Goal: Transaction & Acquisition: Book appointment/travel/reservation

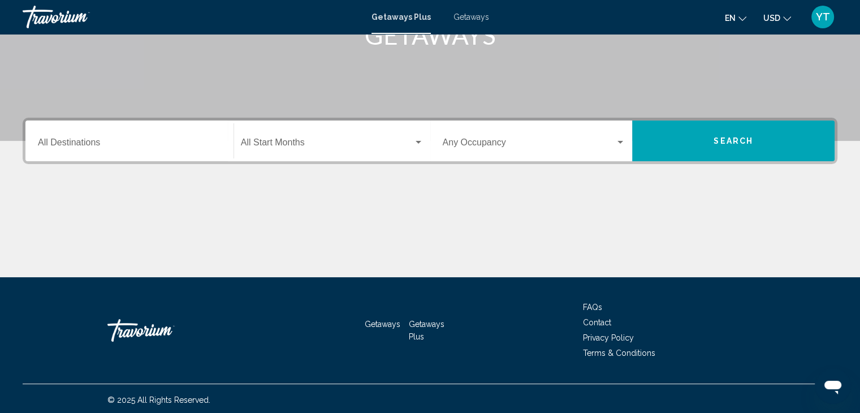
scroll to position [201, 0]
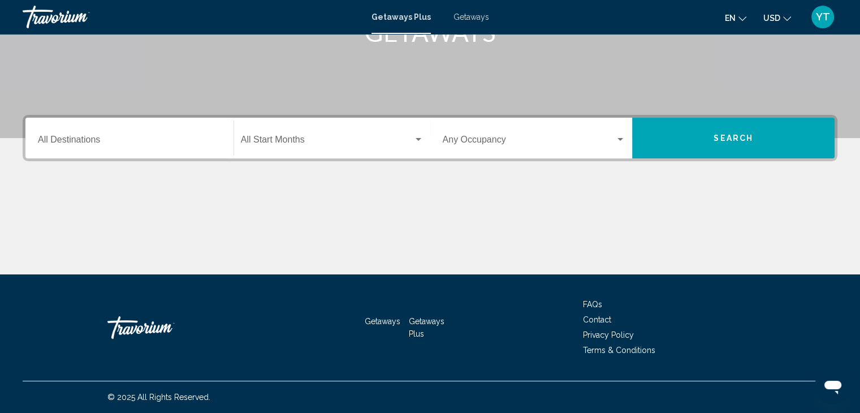
click at [170, 146] on div "Destination All Destinations" at bounding box center [129, 138] width 183 height 36
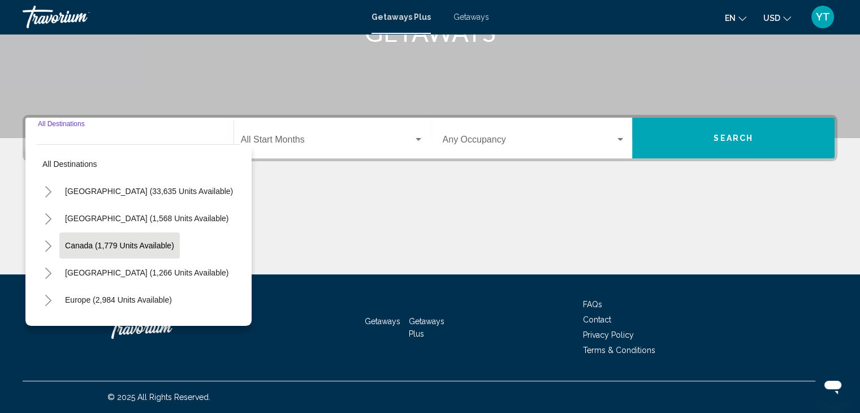
click at [97, 247] on span "Canada (1,779 units available)" at bounding box center [119, 245] width 109 height 9
type input "**********"
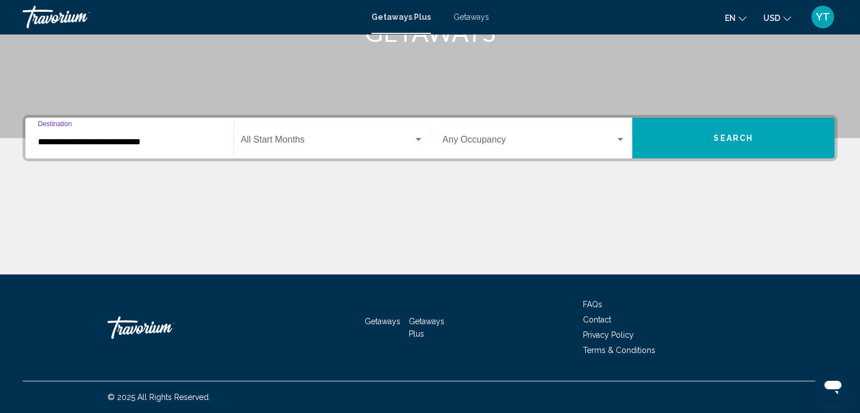
click at [348, 148] on div "Start Month All Start Months" at bounding box center [332, 138] width 183 height 36
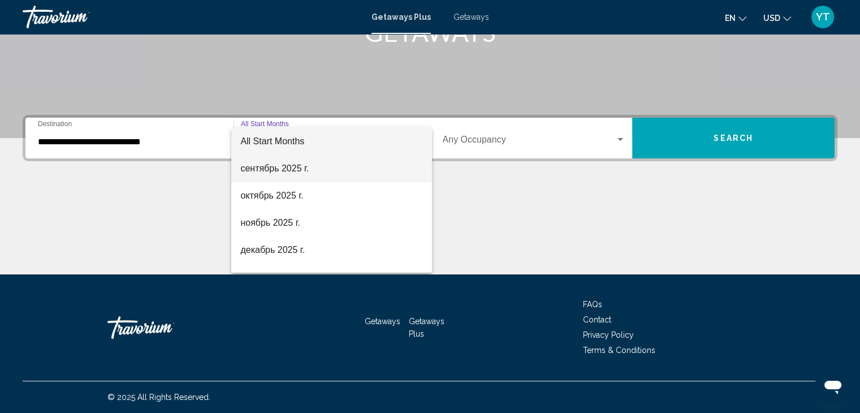
click at [314, 171] on span "сентябрь 2025 г." at bounding box center [331, 168] width 183 height 27
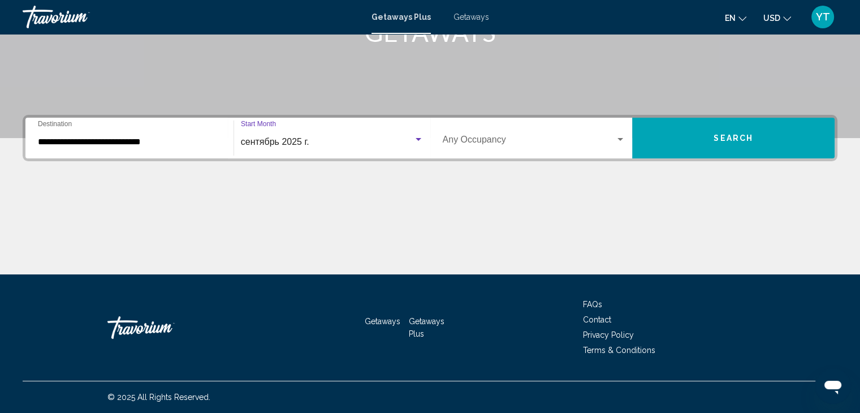
click at [730, 136] on span "Search" at bounding box center [734, 138] width 40 height 9
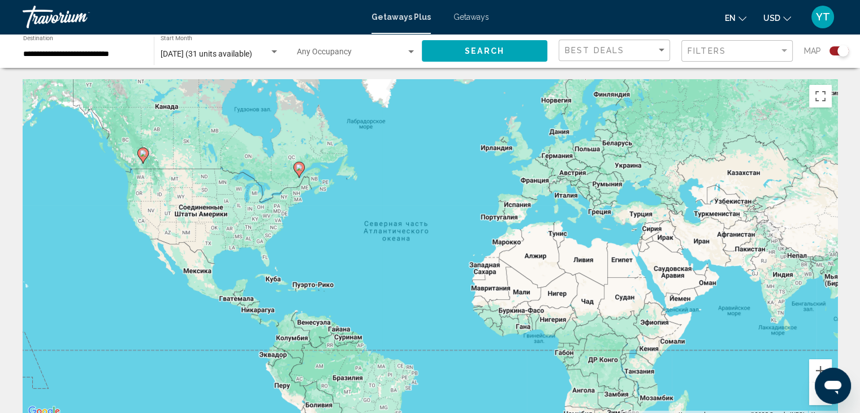
click at [140, 154] on image "Main content" at bounding box center [143, 153] width 7 height 7
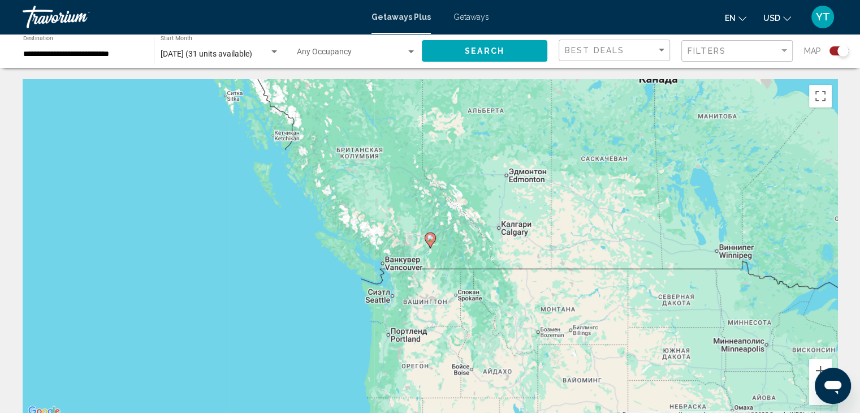
click at [433, 243] on gmp-advanced-marker "Main content" at bounding box center [430, 240] width 11 height 17
type input "**********"
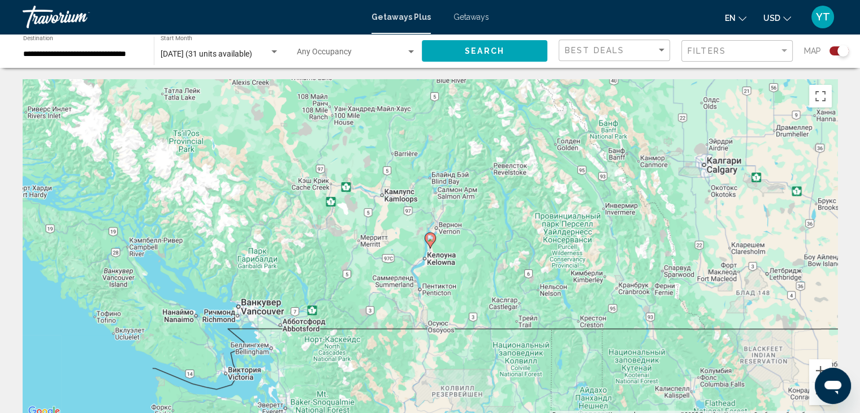
click at [430, 236] on image "Main content" at bounding box center [430, 238] width 7 height 7
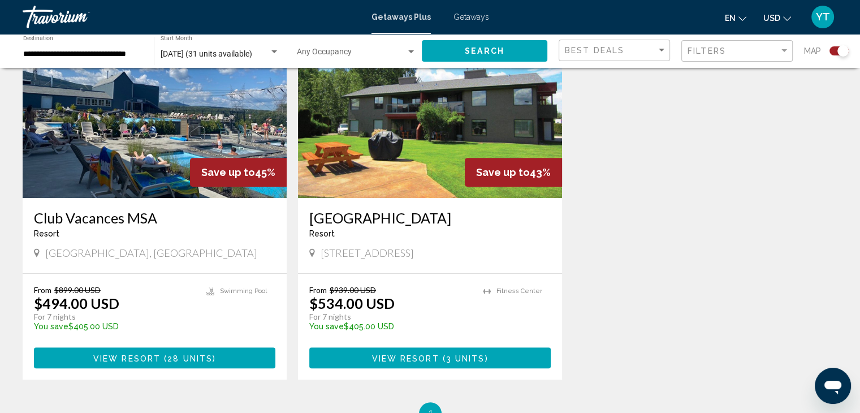
scroll to position [509, 0]
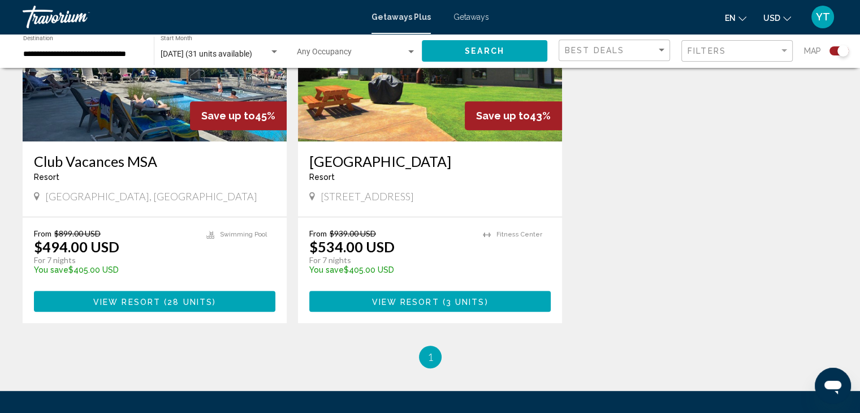
click at [165, 299] on span "( 28 units )" at bounding box center [188, 301] width 55 height 9
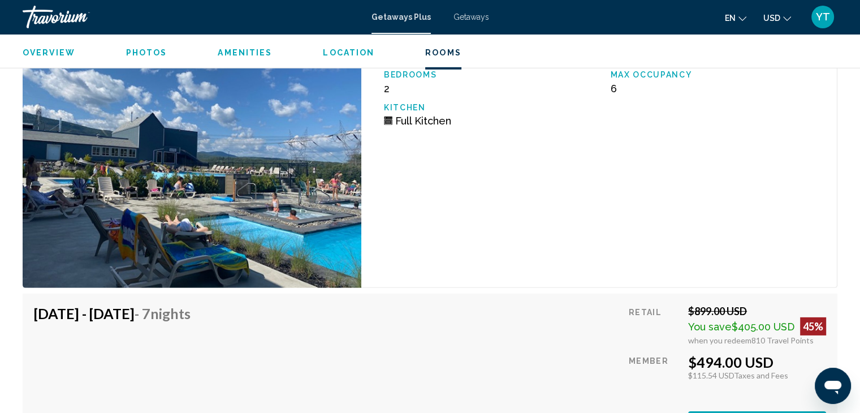
scroll to position [3450, 0]
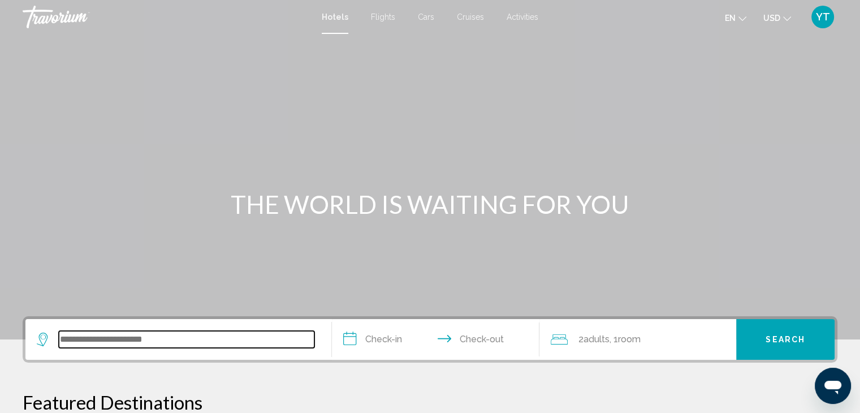
click at [133, 335] on input "Search widget" at bounding box center [187, 339] width 256 height 17
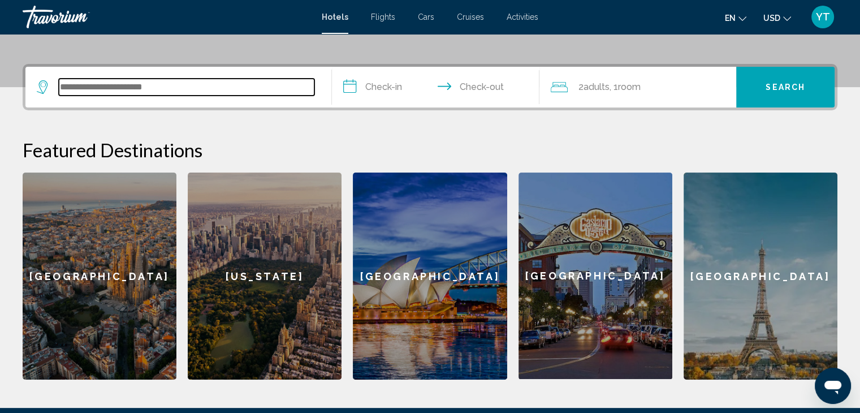
scroll to position [279, 0]
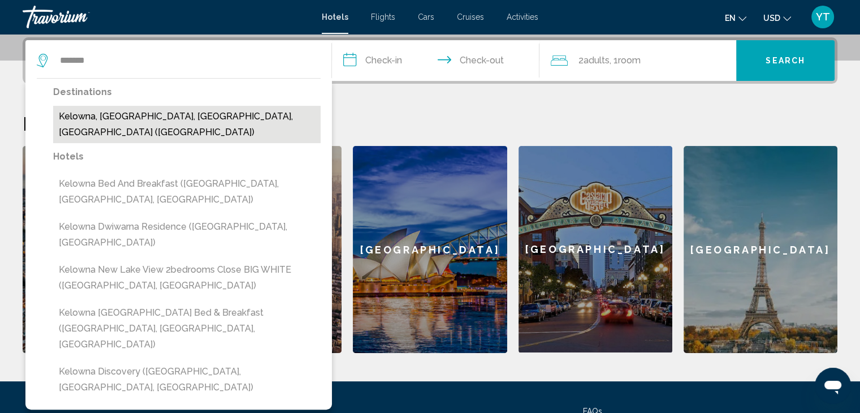
click at [155, 113] on button "Kelowna, [GEOGRAPHIC_DATA], [GEOGRAPHIC_DATA], [GEOGRAPHIC_DATA] ([GEOGRAPHIC_D…" at bounding box center [187, 124] width 268 height 37
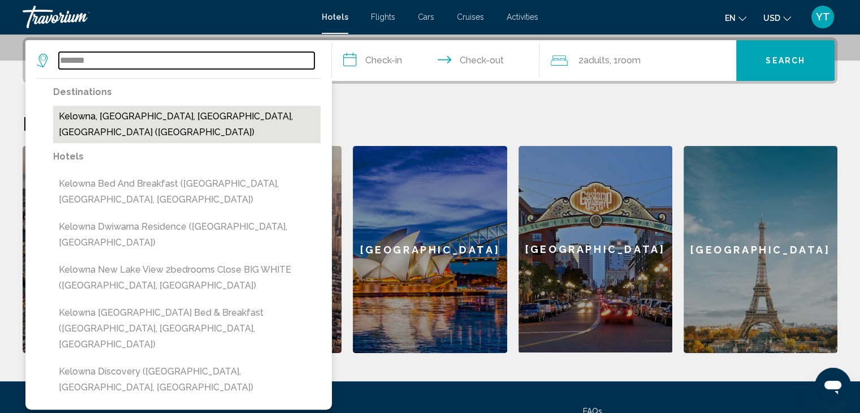
type input "**********"
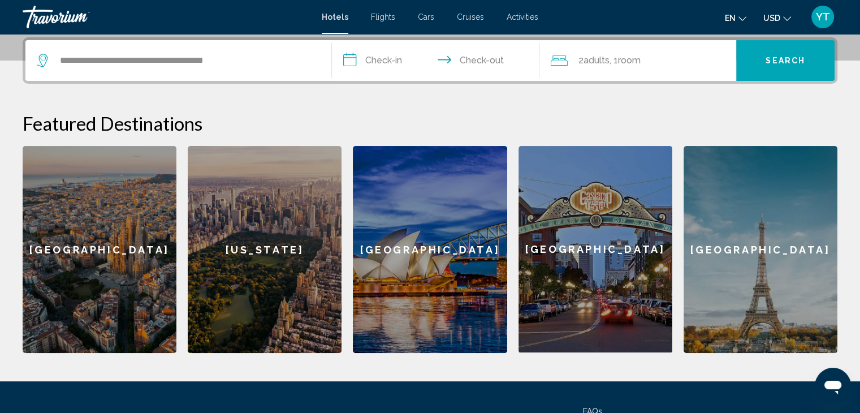
click at [398, 62] on input "**********" at bounding box center [438, 62] width 213 height 44
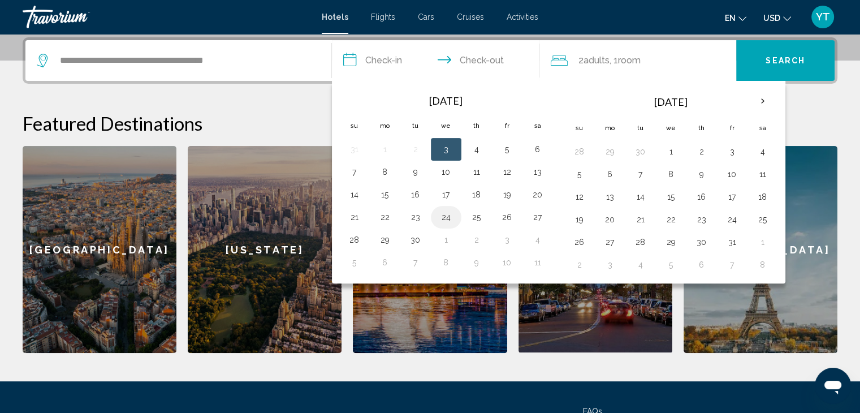
click at [458, 215] on td "24" at bounding box center [446, 217] width 31 height 23
click at [441, 222] on button "24" at bounding box center [446, 217] width 18 height 16
click at [512, 214] on button "26" at bounding box center [507, 217] width 18 height 16
type input "**********"
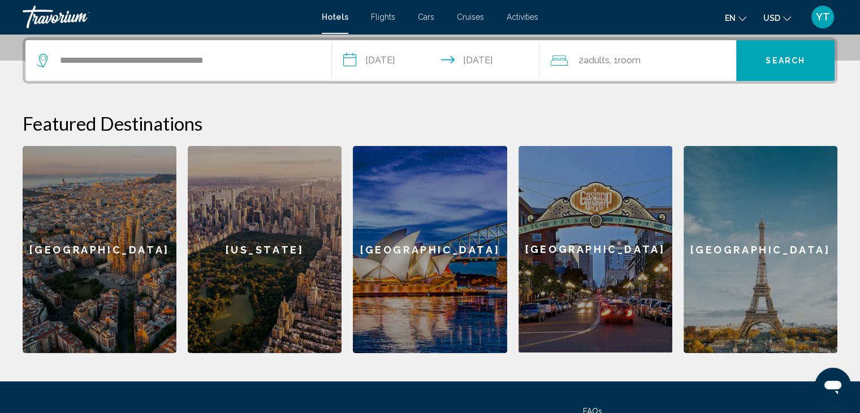
click at [780, 61] on span "Search" at bounding box center [786, 61] width 40 height 9
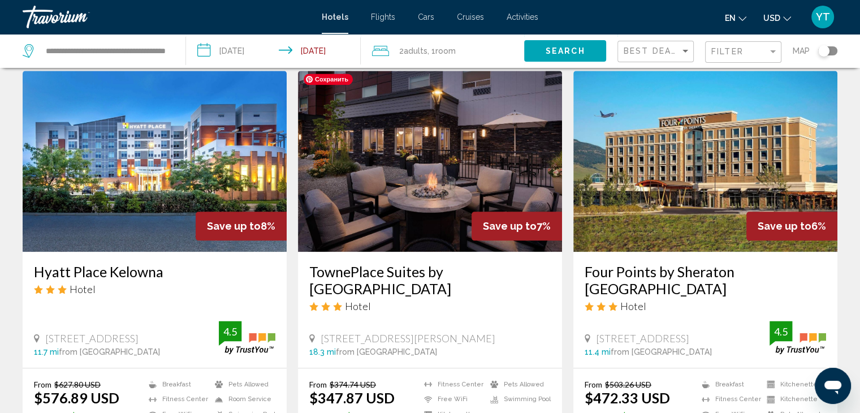
scroll to position [1357, 0]
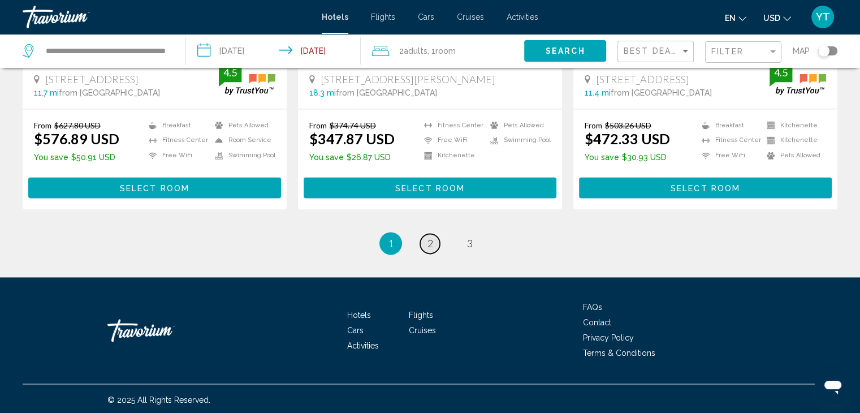
click at [429, 242] on span "2" at bounding box center [431, 243] width 6 height 12
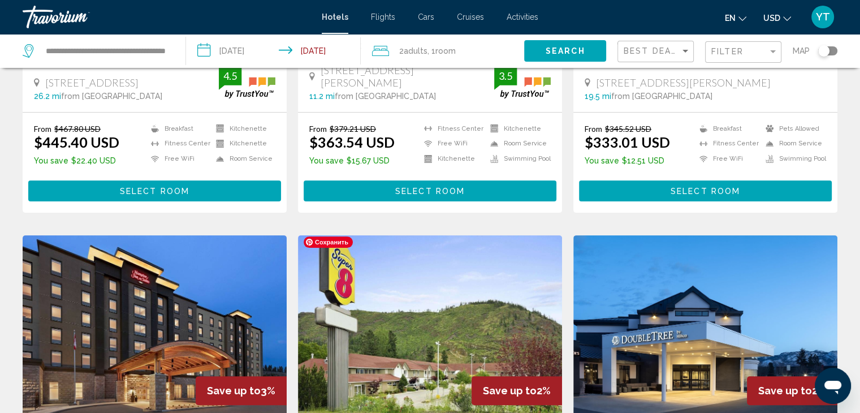
scroll to position [170, 0]
